Goal: Task Accomplishment & Management: Complete application form

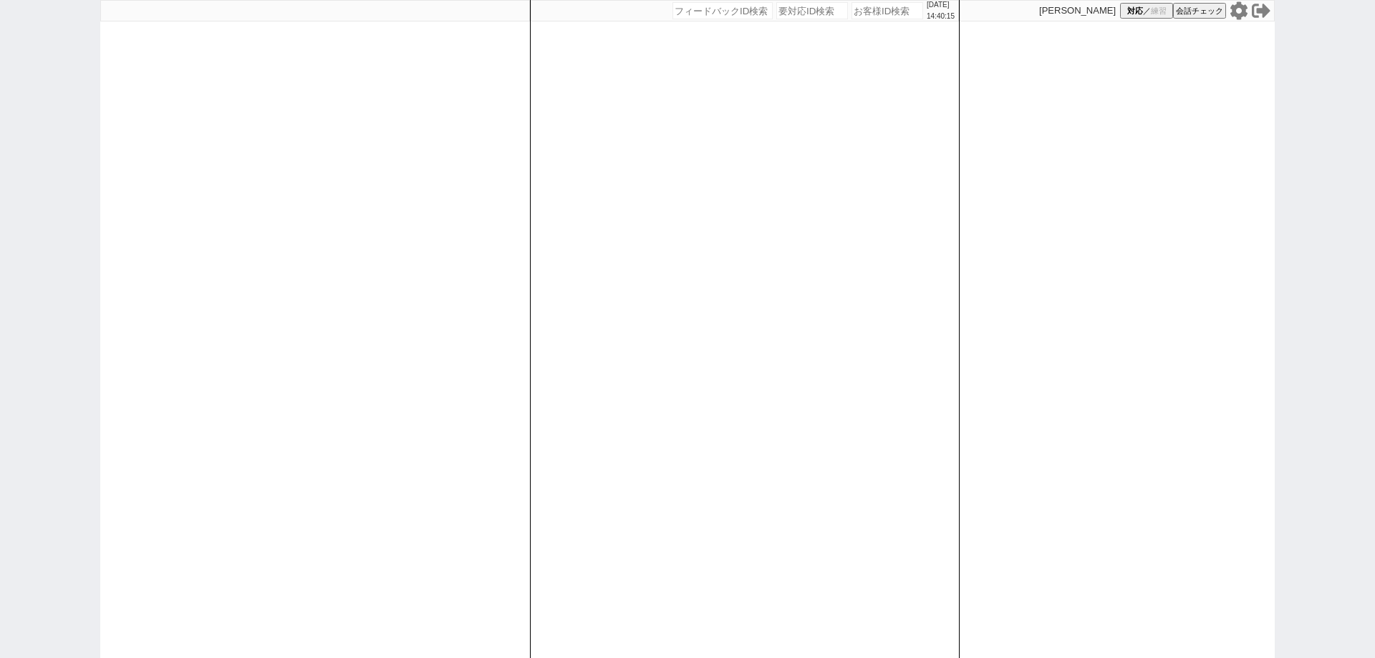
type input "612625"
select select "1"
select select
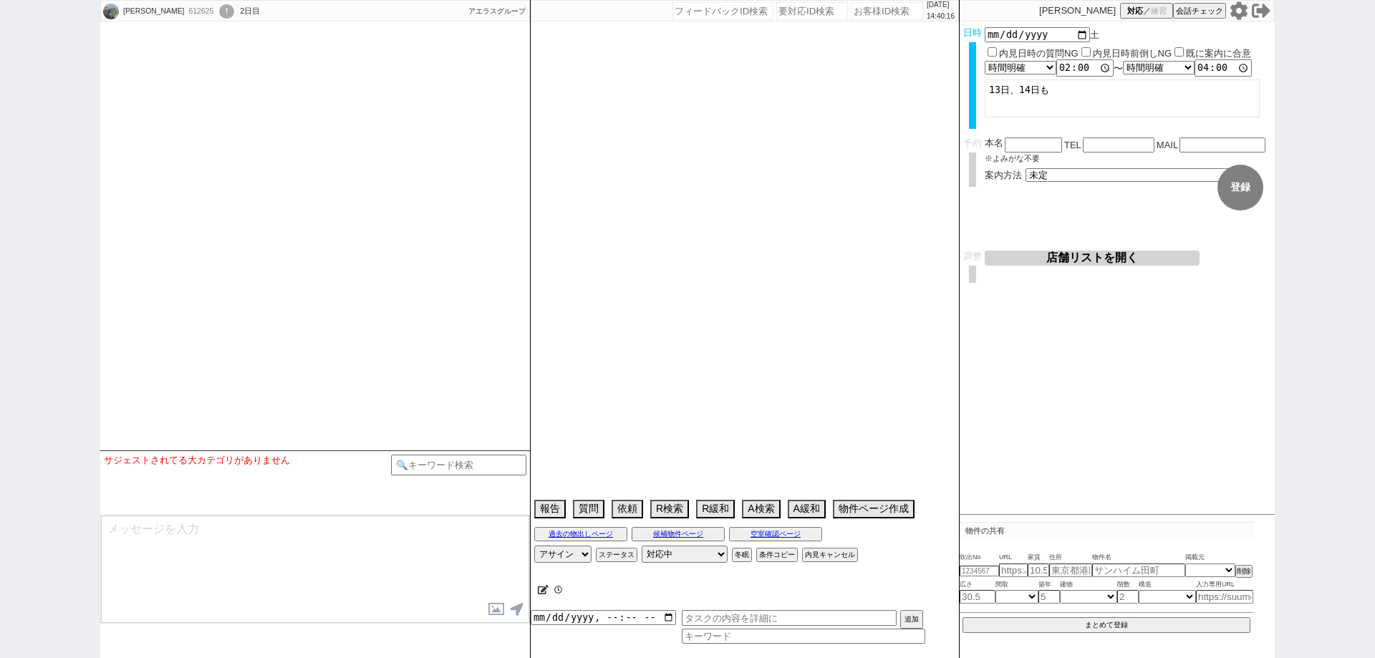
select select "2025"
select select "9"
select select "36"
select select "0"
select select "53"
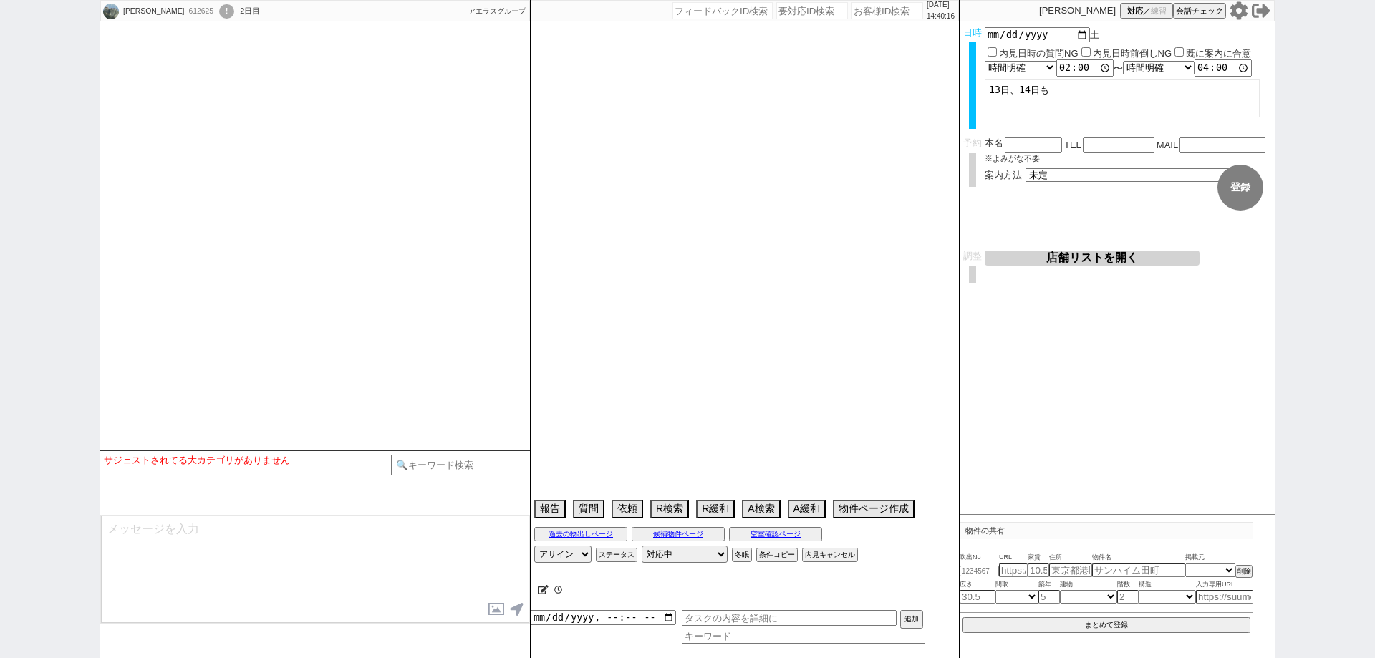
select select "1335"
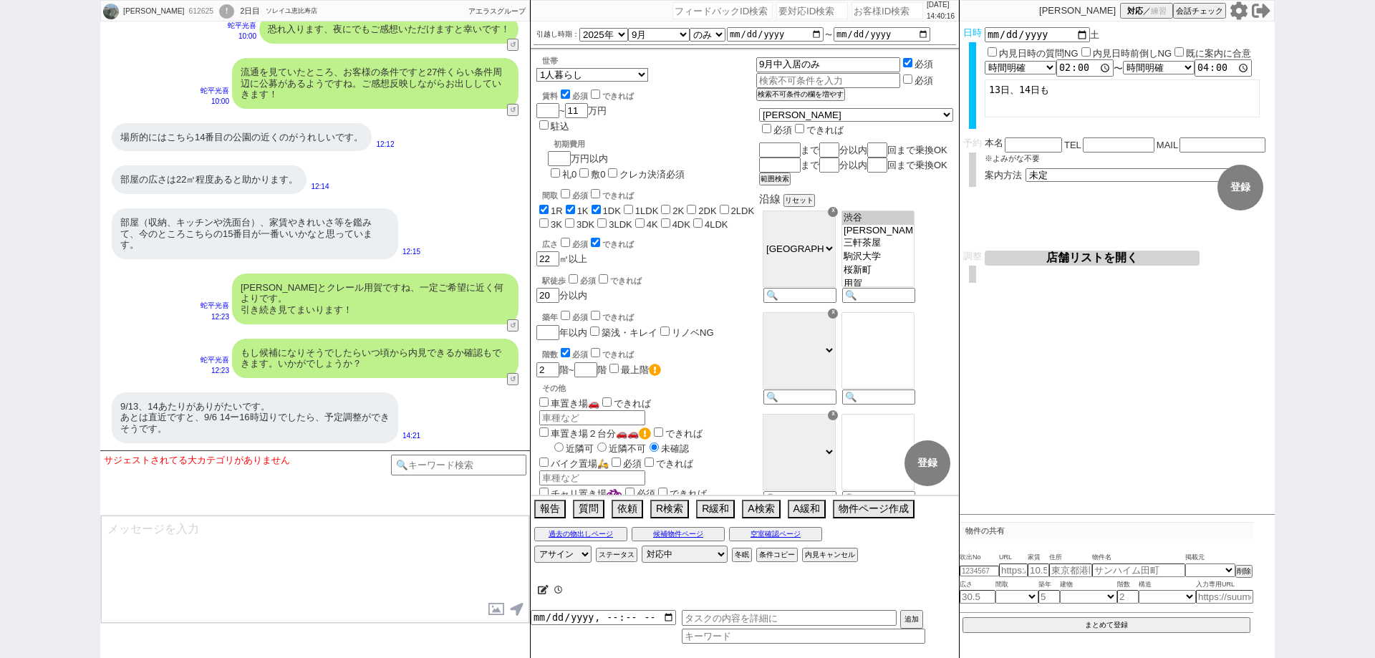
scroll to position [11, 0]
click at [790, 532] on button "空室確認ページ" at bounding box center [775, 534] width 93 height 11
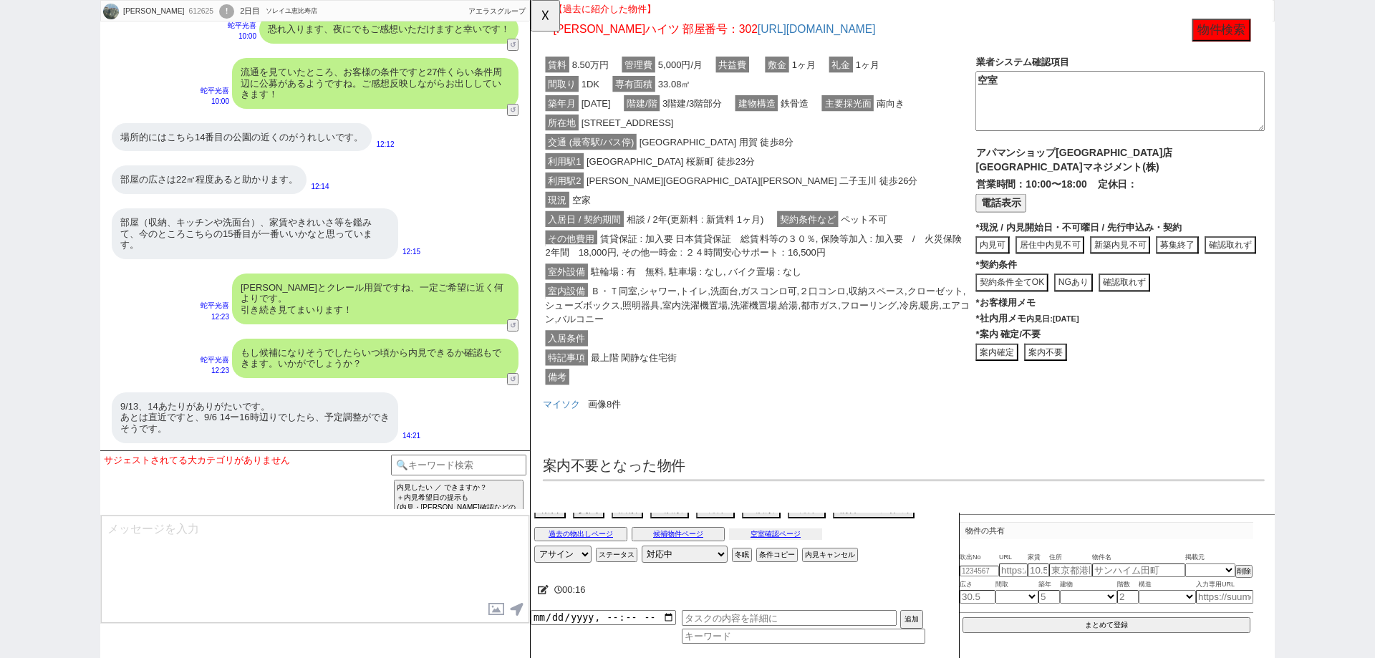
scroll to position [987, 0]
click at [547, 15] on button "☓" at bounding box center [544, 14] width 27 height 29
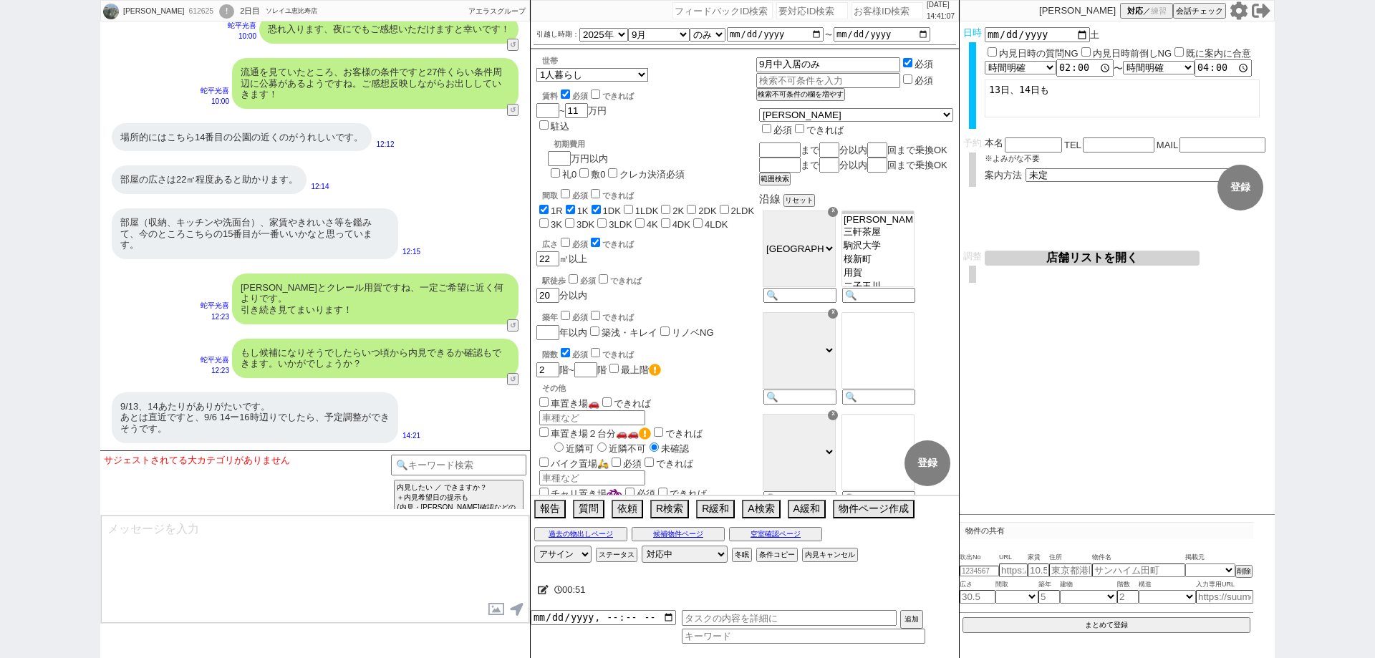
click at [0, 244] on div "kyoko 612625 ! 0 2日目 ソレイユ恵比寿店 冬眠中 自社客 アエラスグループ スミカ_BPO チャット全表示 2025-09-01 ようこそL…" at bounding box center [687, 329] width 1375 height 658
click at [0, 400] on div "kyoko 612625 ! 0 2日目 ソレイユ恵比寿店 冬眠中 自社客 アエラスグループ スミカ_BPO チャット全表示 2025-09-01 ようこそL…" at bounding box center [687, 329] width 1375 height 658
drag, startPoint x: 221, startPoint y: 417, endPoint x: 213, endPoint y: 416, distance: 7.9
click at [213, 416] on div "9/13、14あたりがありがたいです。 あとは直近ですと、9/6 14ー16時辺りでしたら、予定調整ができそうです。" at bounding box center [255, 418] width 287 height 51
copy div "6"
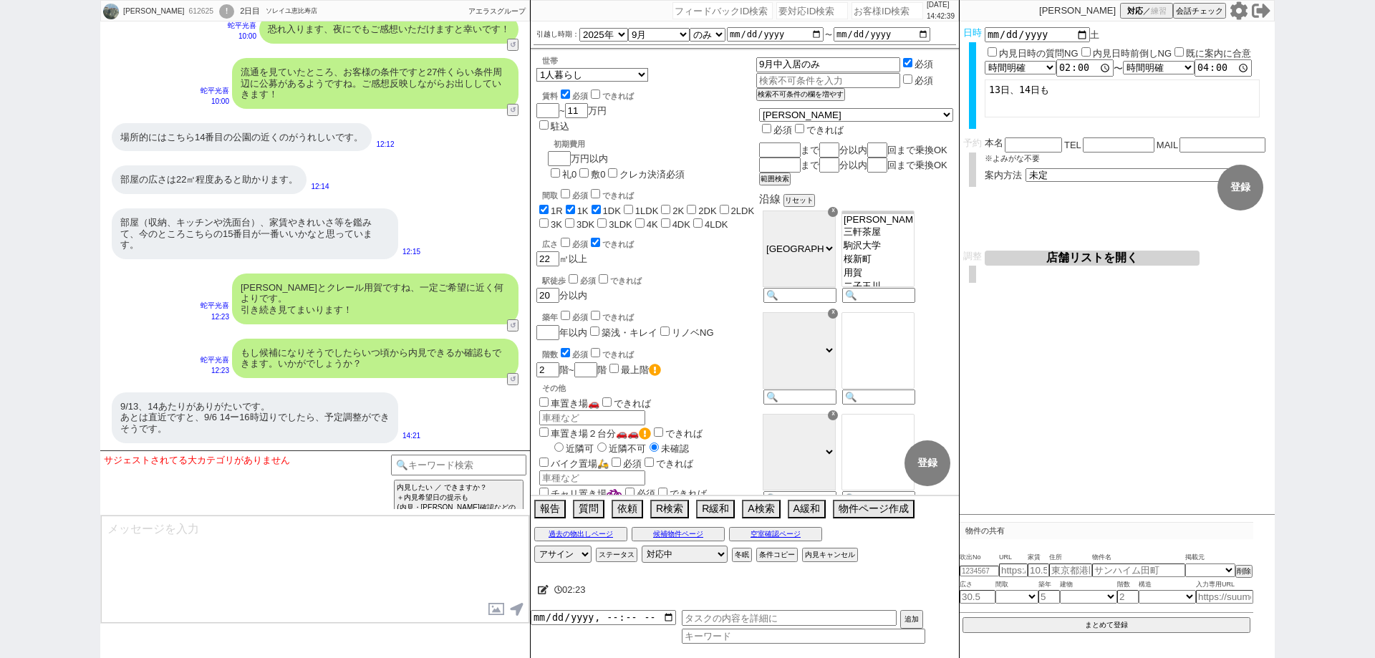
drag, startPoint x: 0, startPoint y: 335, endPoint x: 220, endPoint y: 327, distance: 220.1
click at [1, 332] on div "kyoko 612625 ! 0 2日目 ソレイユ恵比寿店 冬眠中 自社客 アエラスグループ スミカ_BPO チャット全表示 2025-09-01 ようこそL…" at bounding box center [687, 329] width 1375 height 658
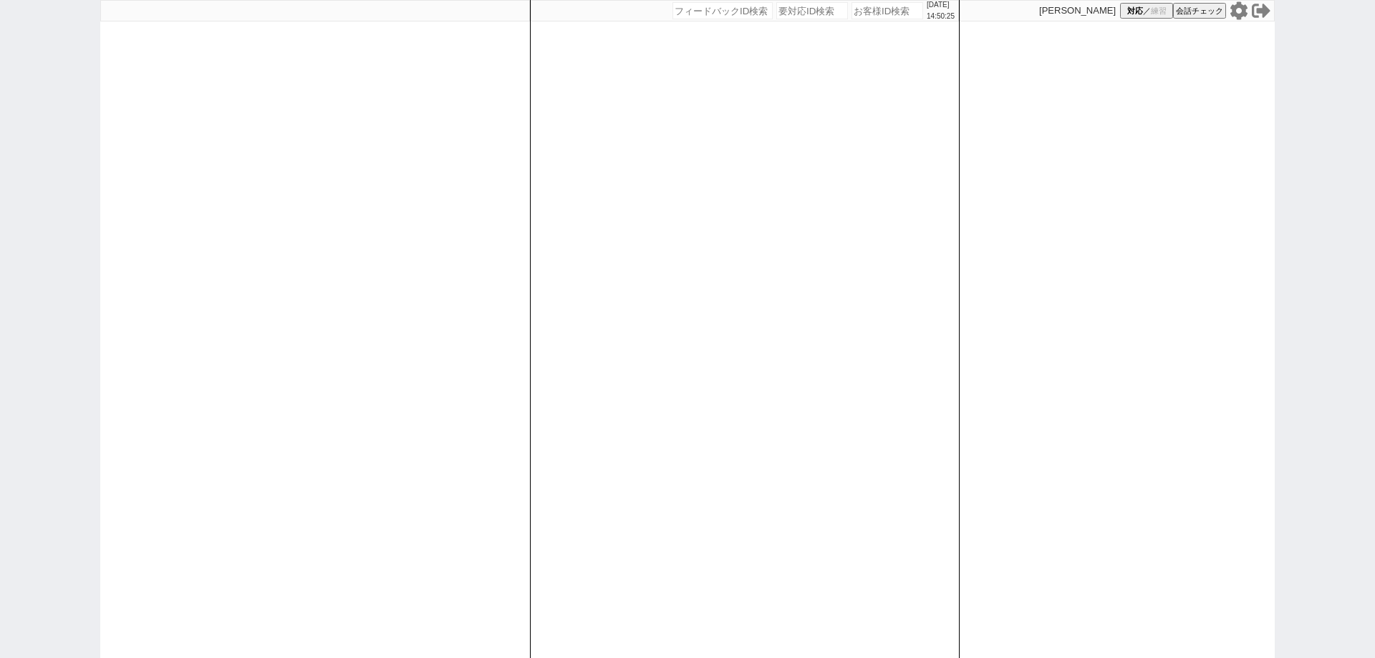
click at [1373, 392] on div "[DATE] 14:50:25 候補物件を追加してしてください 紹介した物件一覧 他社物件を追加する 空室確認ページに追加・削除 紹介した物件一覧 他社物件を…" at bounding box center [687, 329] width 1375 height 658
click at [0, 443] on div "[DATE] 15:05:56 候補物件を追加してしてください 紹介した物件一覧 他社物件を追加する 空室確認ページに追加・削除 紹介した物件一覧 他社物件を…" at bounding box center [687, 329] width 1375 height 658
